Goal: Task Accomplishment & Management: Manage account settings

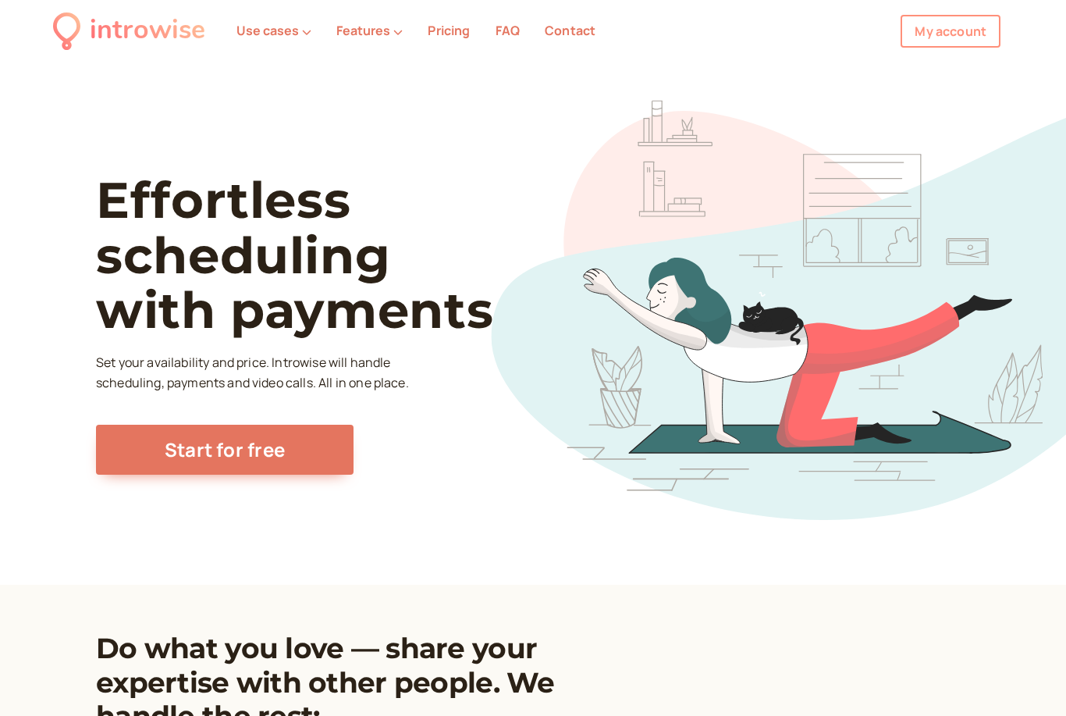
click at [960, 30] on link "My account" at bounding box center [951, 31] width 100 height 33
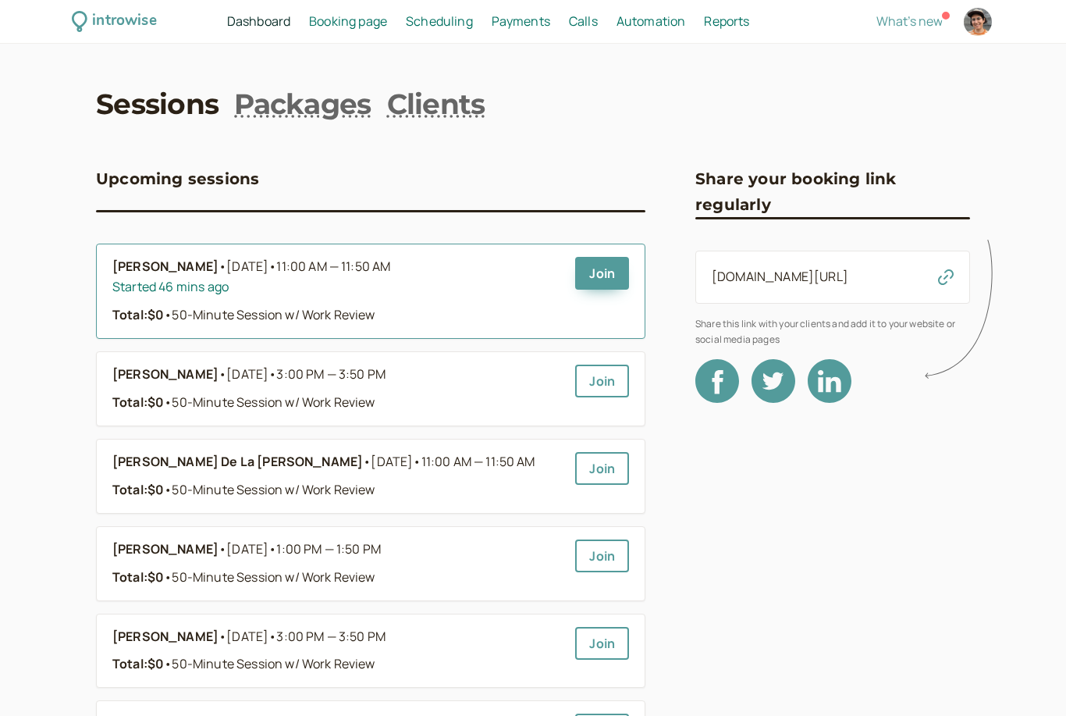
click at [219, 261] on b "Jesse Bradley-Amore" at bounding box center [165, 267] width 106 height 20
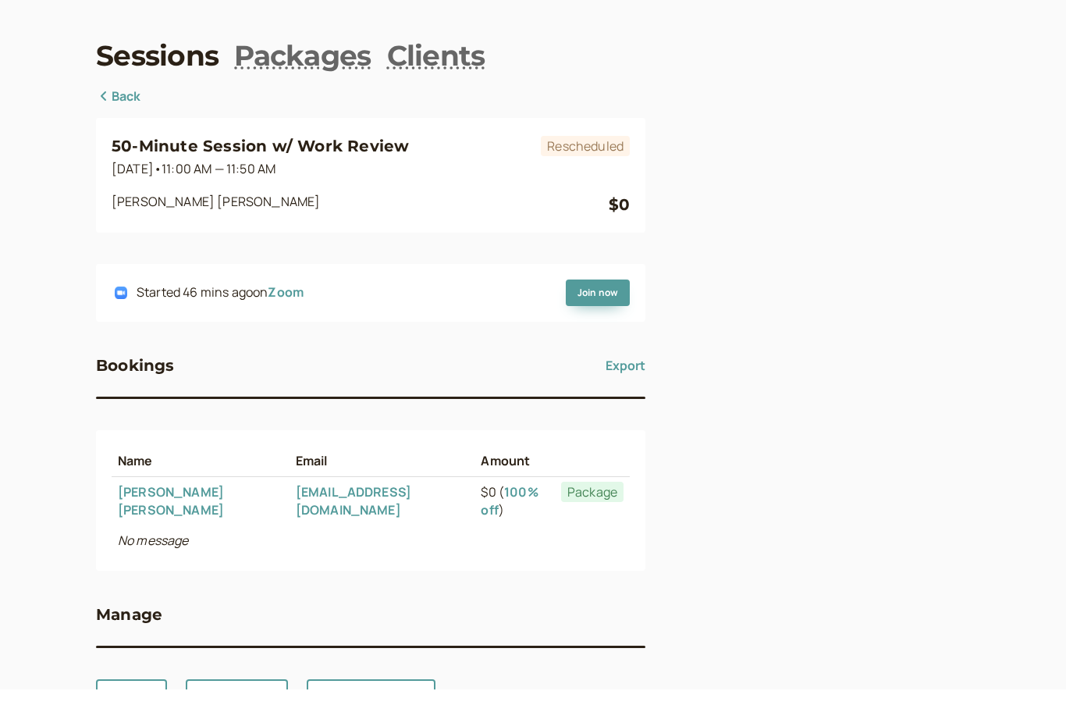
scroll to position [17, 0]
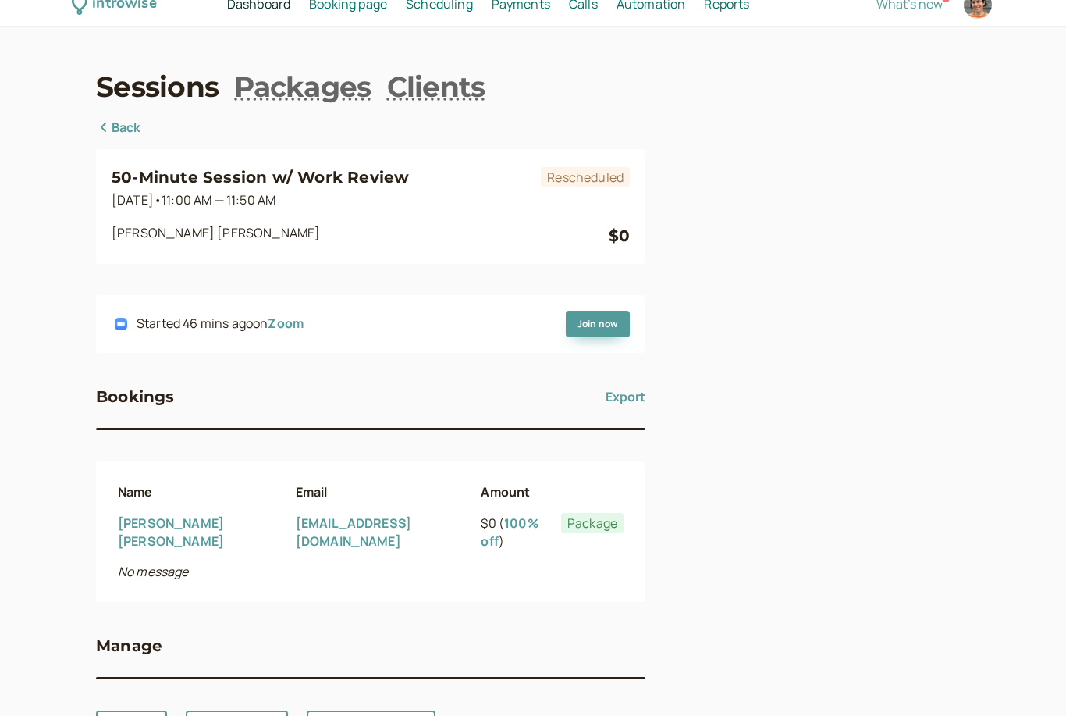
click at [200, 525] on link "Jesse Bradley-Amore" at bounding box center [171, 531] width 106 height 35
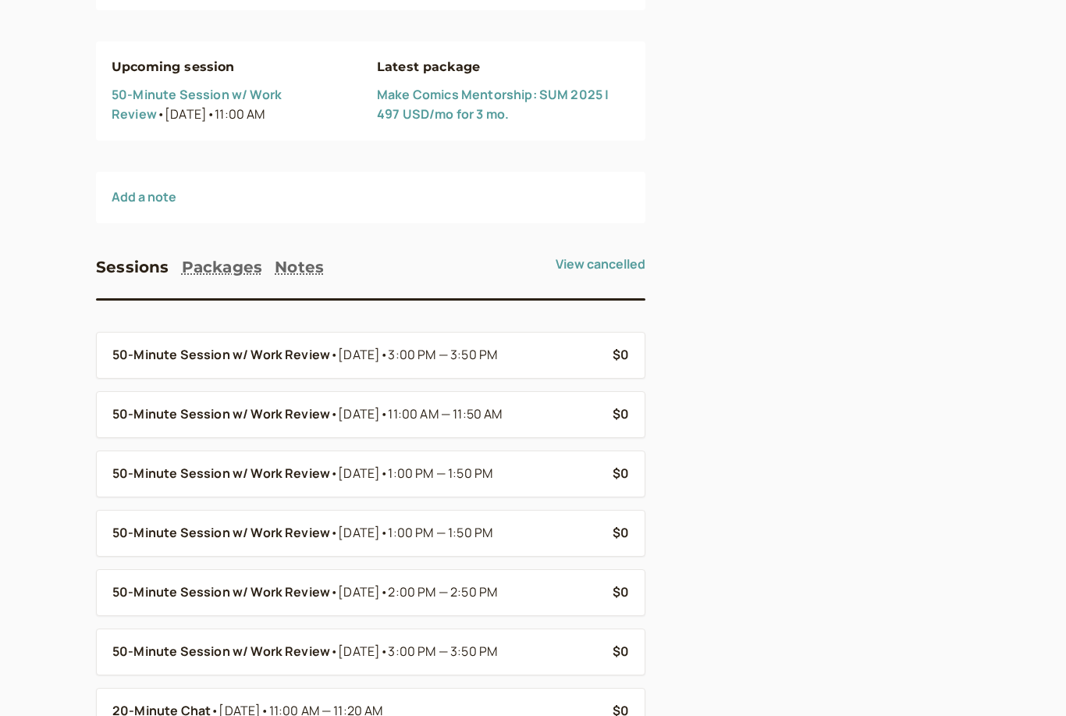
scroll to position [256, 0]
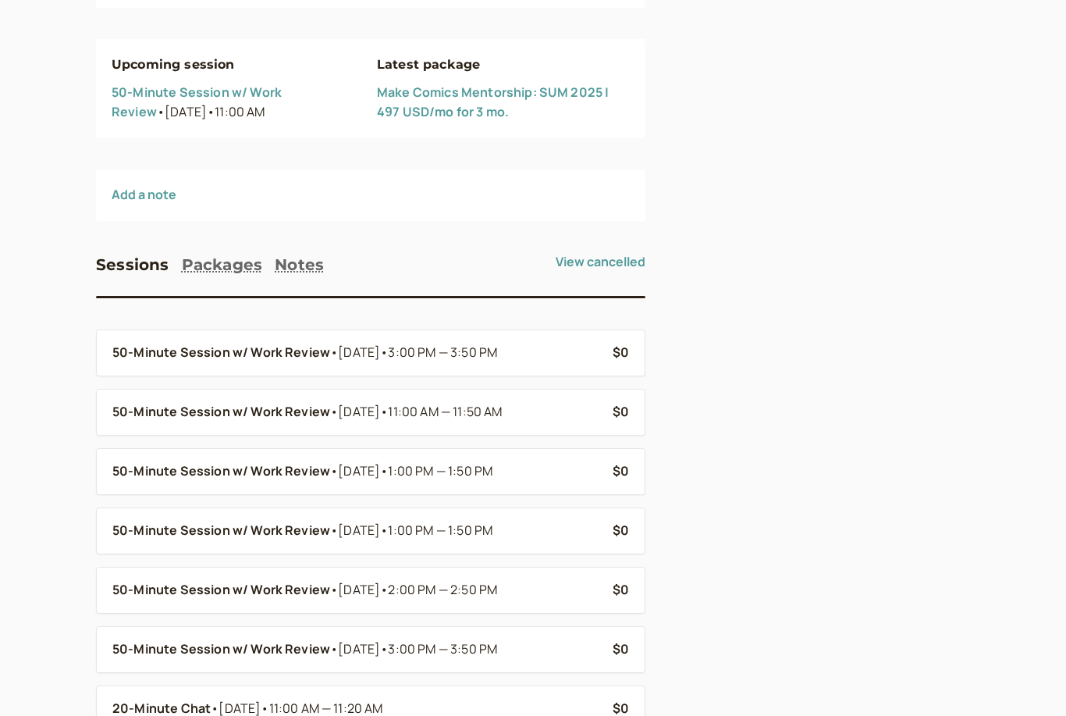
click at [687, 644] on div "Jesse Bradley-Amore Added on May 23, 2025 senryujournalist@gmail.com Edit Upcom…" at bounding box center [533, 305] width 874 height 852
click at [684, 587] on div "Jesse Bradley-Amore Added on May 23, 2025 senryujournalist@gmail.com Edit Upcom…" at bounding box center [533, 305] width 874 height 852
click at [685, 515] on div "Jesse Bradley-Amore Added on May 23, 2025 senryujournalist@gmail.com Edit Upcom…" at bounding box center [533, 305] width 874 height 852
click at [684, 471] on div "Jesse Bradley-Amore Added on May 23, 2025 senryujournalist@gmail.com Edit Upcom…" at bounding box center [533, 305] width 874 height 852
click at [706, 402] on div at bounding box center [833, 305] width 275 height 852
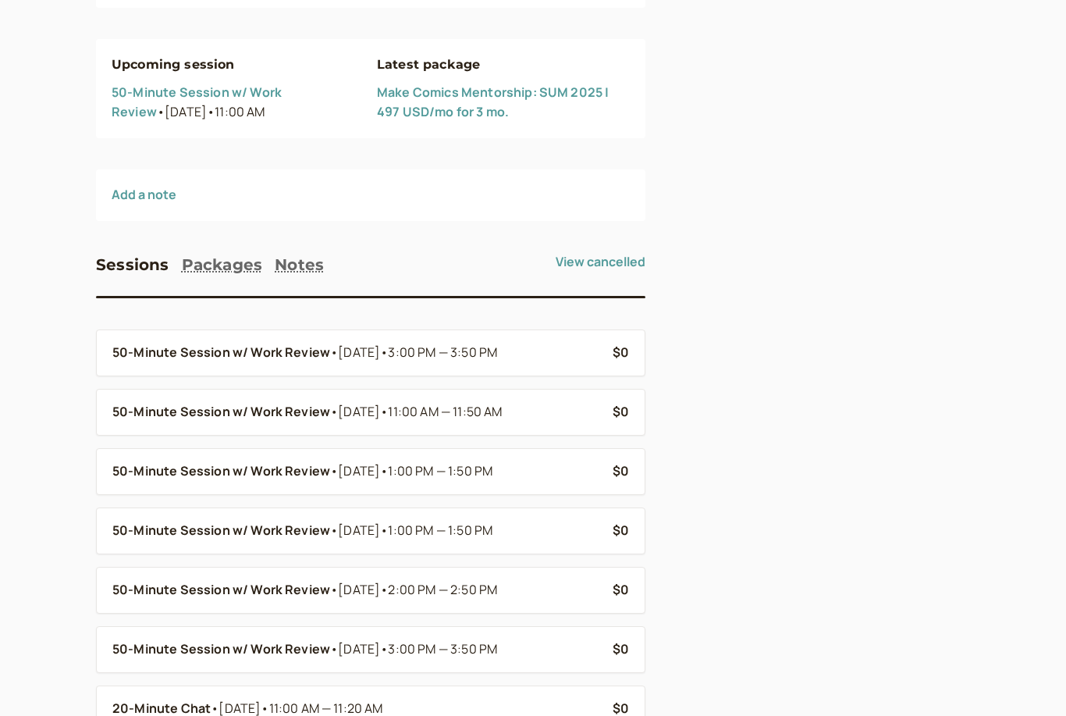
click at [718, 337] on div at bounding box center [833, 305] width 275 height 852
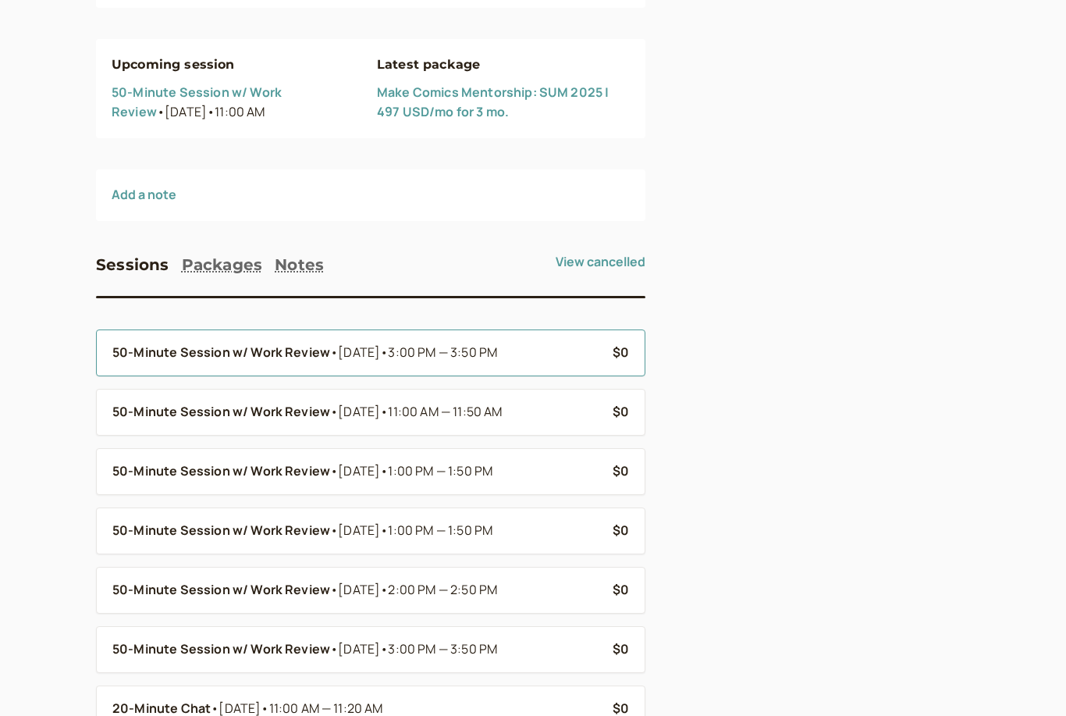
click at [539, 357] on div "50-Minute Session w/ Work Review • Sep 2 • 3:00 PM — 3:50 PM" at bounding box center [356, 353] width 488 height 20
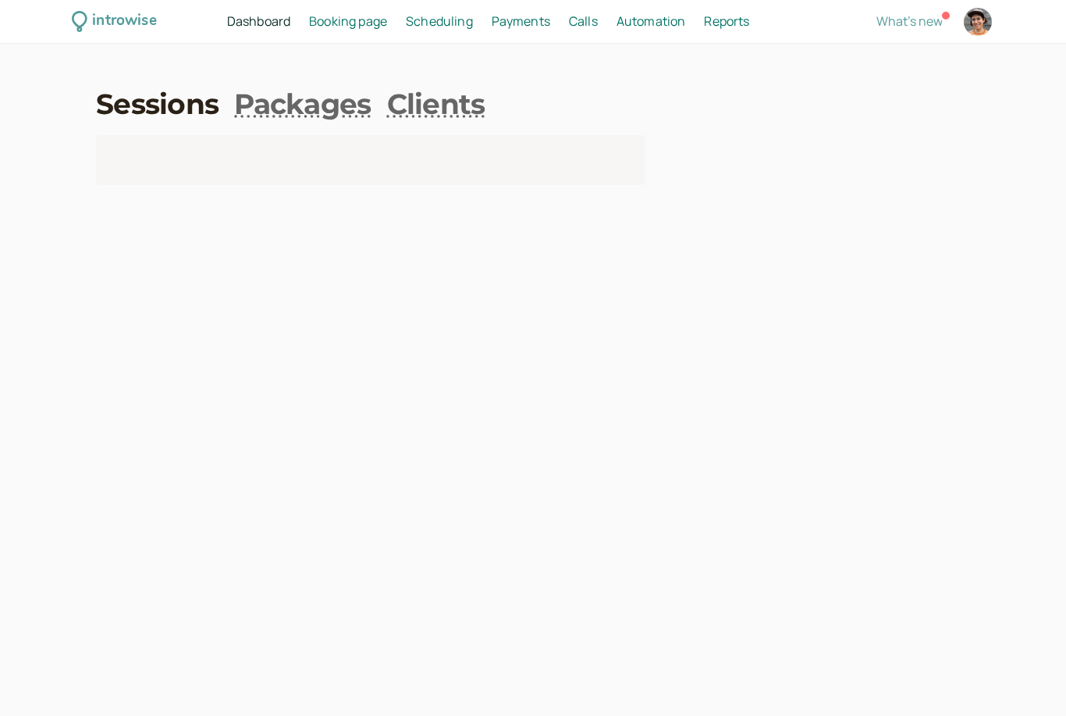
scroll to position [50, 0]
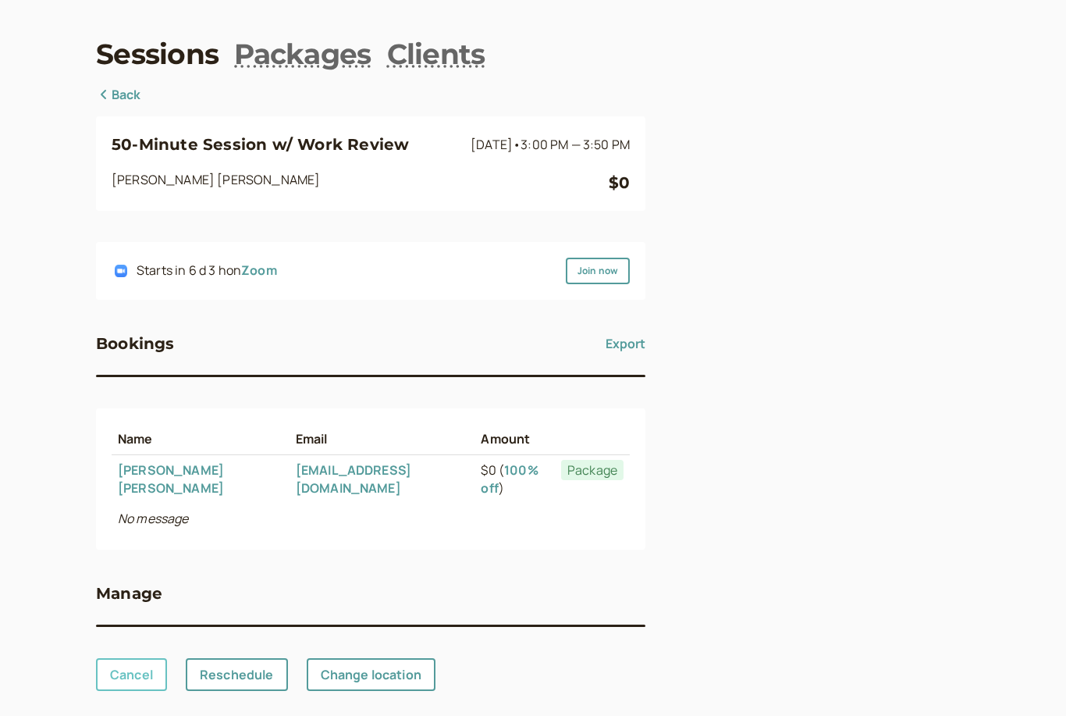
click at [130, 658] on link "Cancel" at bounding box center [131, 674] width 71 height 33
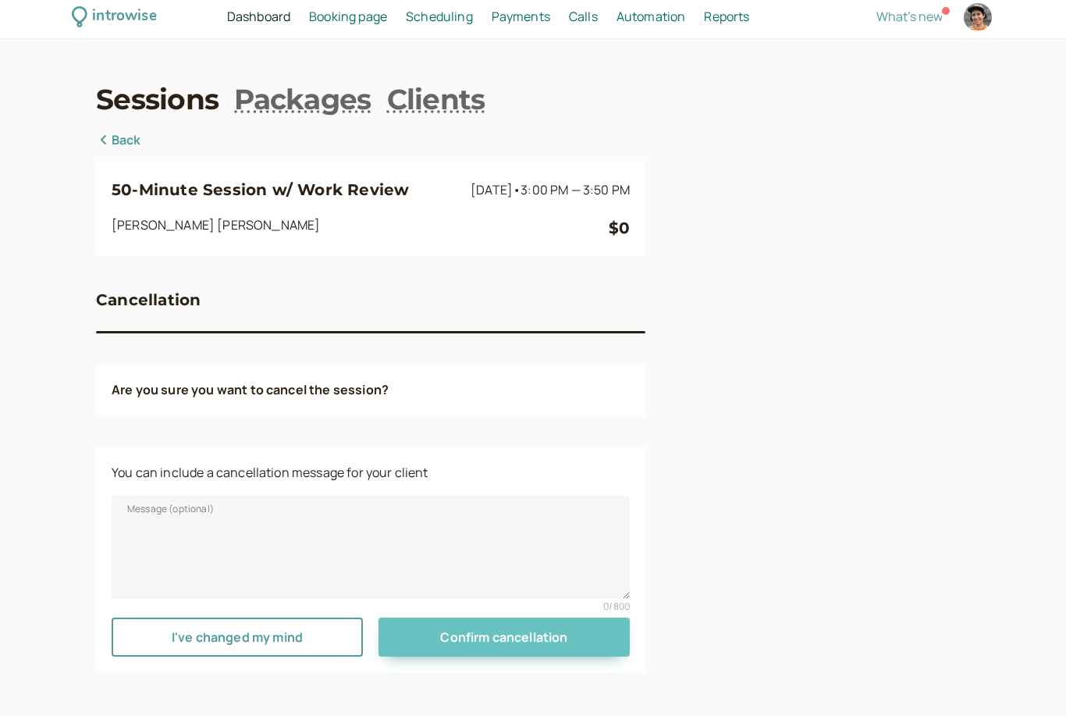
click at [519, 628] on span "Confirm cancellation" at bounding box center [503, 636] width 127 height 17
